Goal: Navigation & Orientation: Find specific page/section

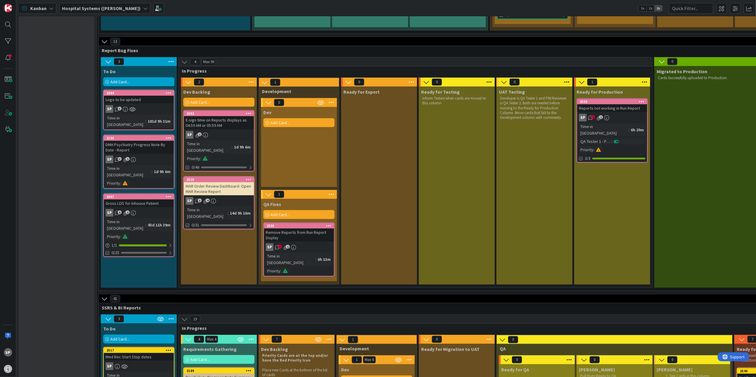
scroll to position [514, 0]
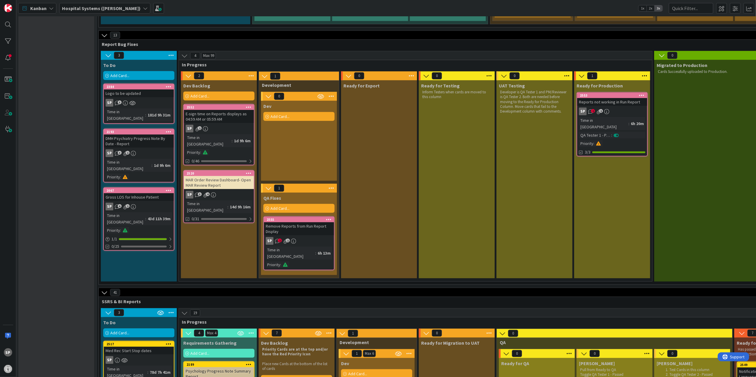
click at [309, 222] on div "Remove Reports from Run Report Display" at bounding box center [299, 228] width 70 height 13
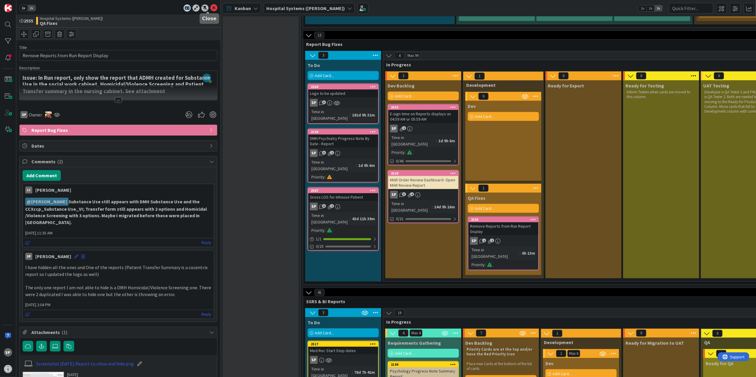
click at [210, 5] on icon at bounding box center [213, 7] width 7 height 7
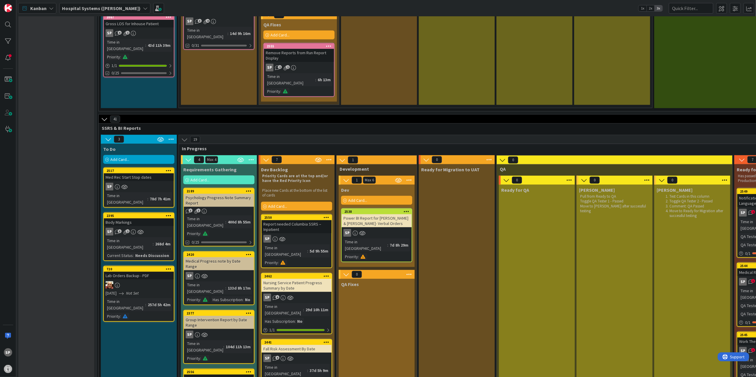
scroll to position [672, 0]
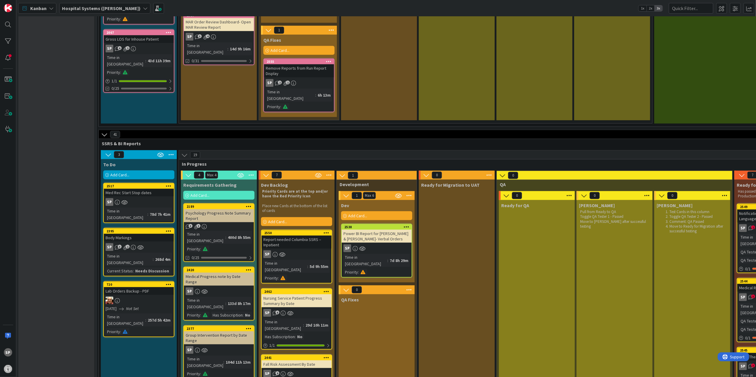
click at [289, 236] on div "Report needed Columbia SSRS – Inpatient" at bounding box center [297, 242] width 70 height 13
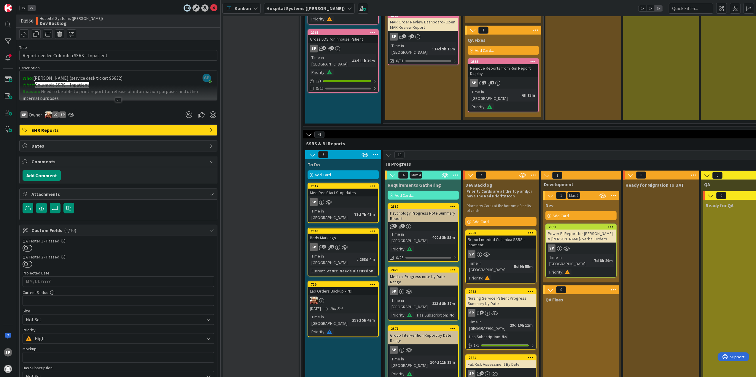
click at [113, 97] on div at bounding box center [119, 92] width 198 height 15
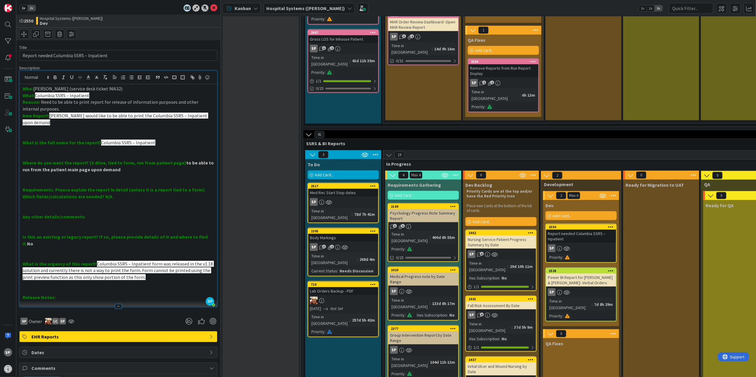
click at [209, 3] on div "1x 2x ID 2550 Hospital Systems ([PERSON_NAME]) Dev Title 39 / 128 Report needed…" at bounding box center [118, 188] width 204 height 377
click at [210, 6] on icon at bounding box center [213, 7] width 7 height 7
